Goal: Information Seeking & Learning: Learn about a topic

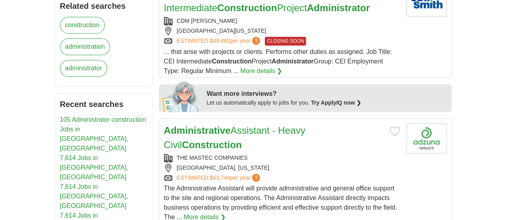
scroll to position [376, 0]
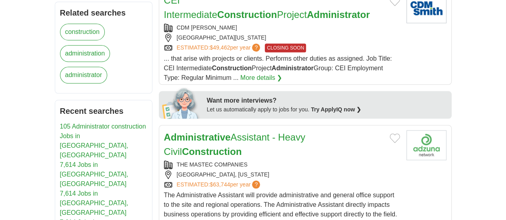
click at [261, 132] on link "Administrative Assistant - Heavy Civil Construction" at bounding box center [234, 144] width 141 height 25
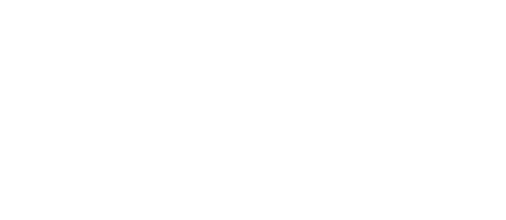
scroll to position [1461, 0]
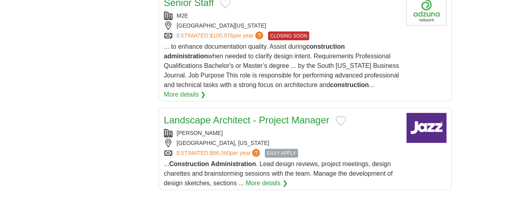
scroll to position [1116, 0]
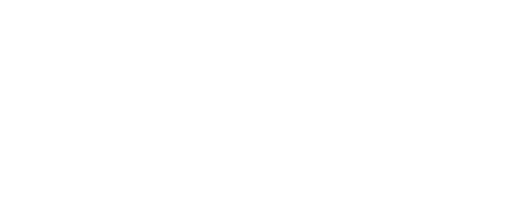
scroll to position [1583, 0]
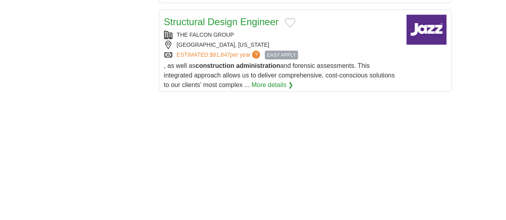
scroll to position [1238, 0]
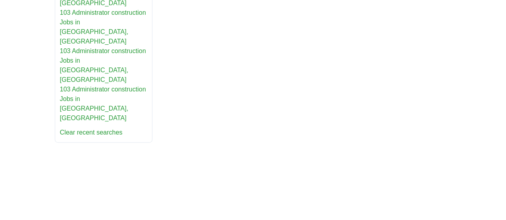
scroll to position [565, 0]
